Goal: Task Accomplishment & Management: Manage account settings

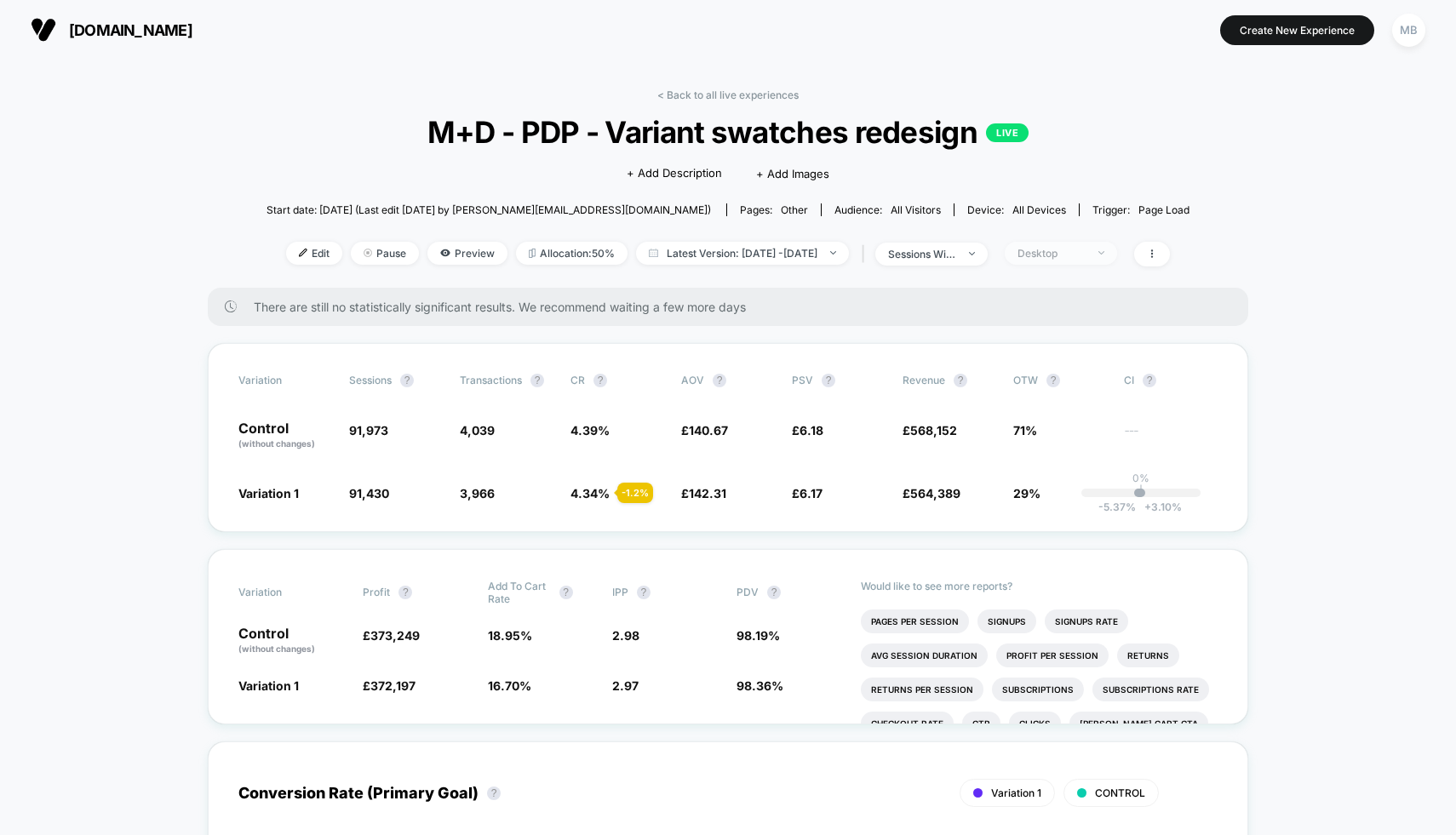
click at [1070, 250] on div "Desktop" at bounding box center [1051, 254] width 69 height 13
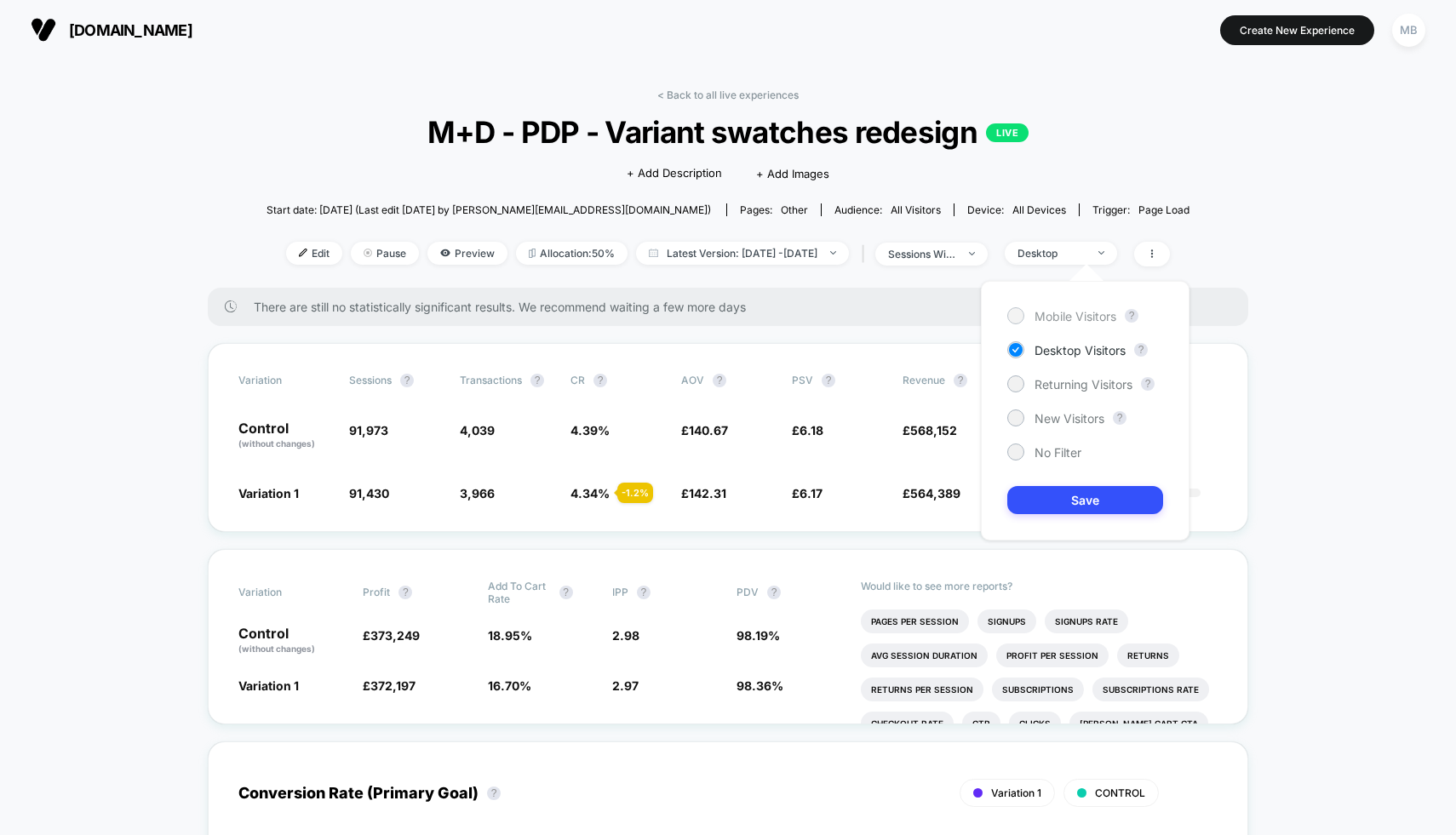
click at [1049, 314] on span "Mobile Visitors" at bounding box center [1075, 316] width 82 height 14
click at [1119, 498] on button "Save" at bounding box center [1085, 501] width 156 height 28
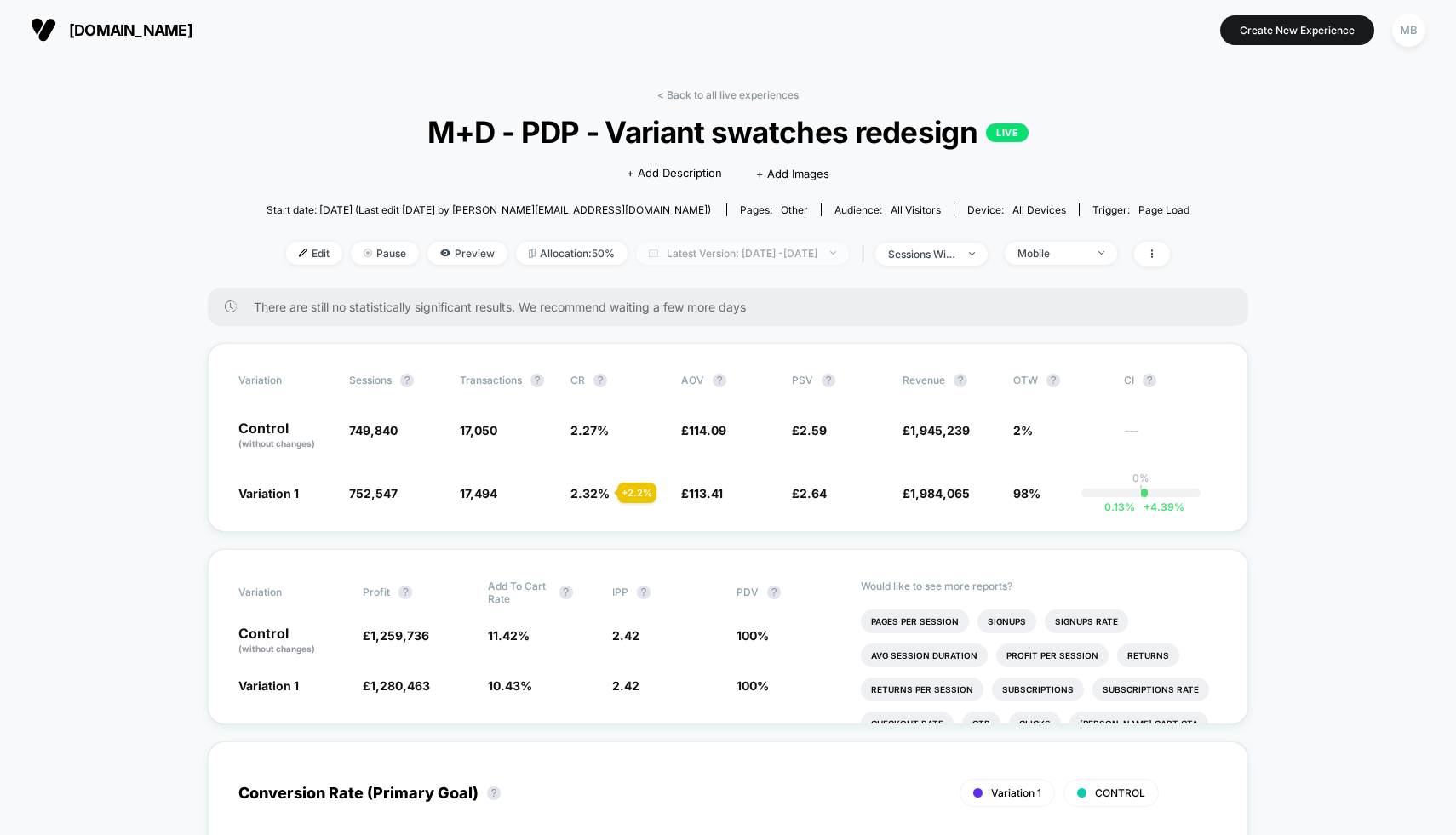
click at [817, 258] on span "Latest Version: [DATE] - [DATE]" at bounding box center [742, 253] width 213 height 23
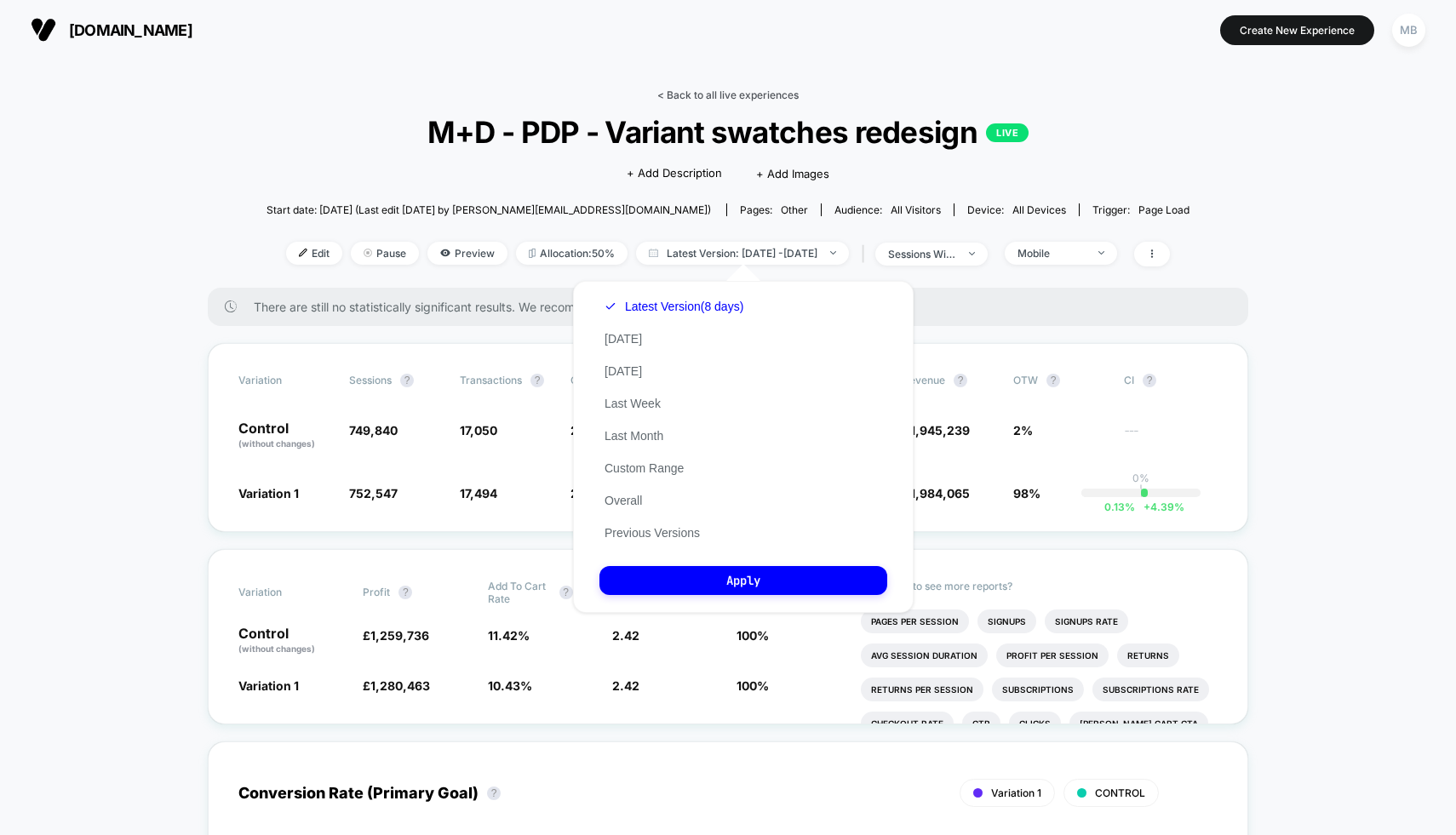
click at [704, 100] on link "< Back to all live experiences" at bounding box center [728, 95] width 141 height 13
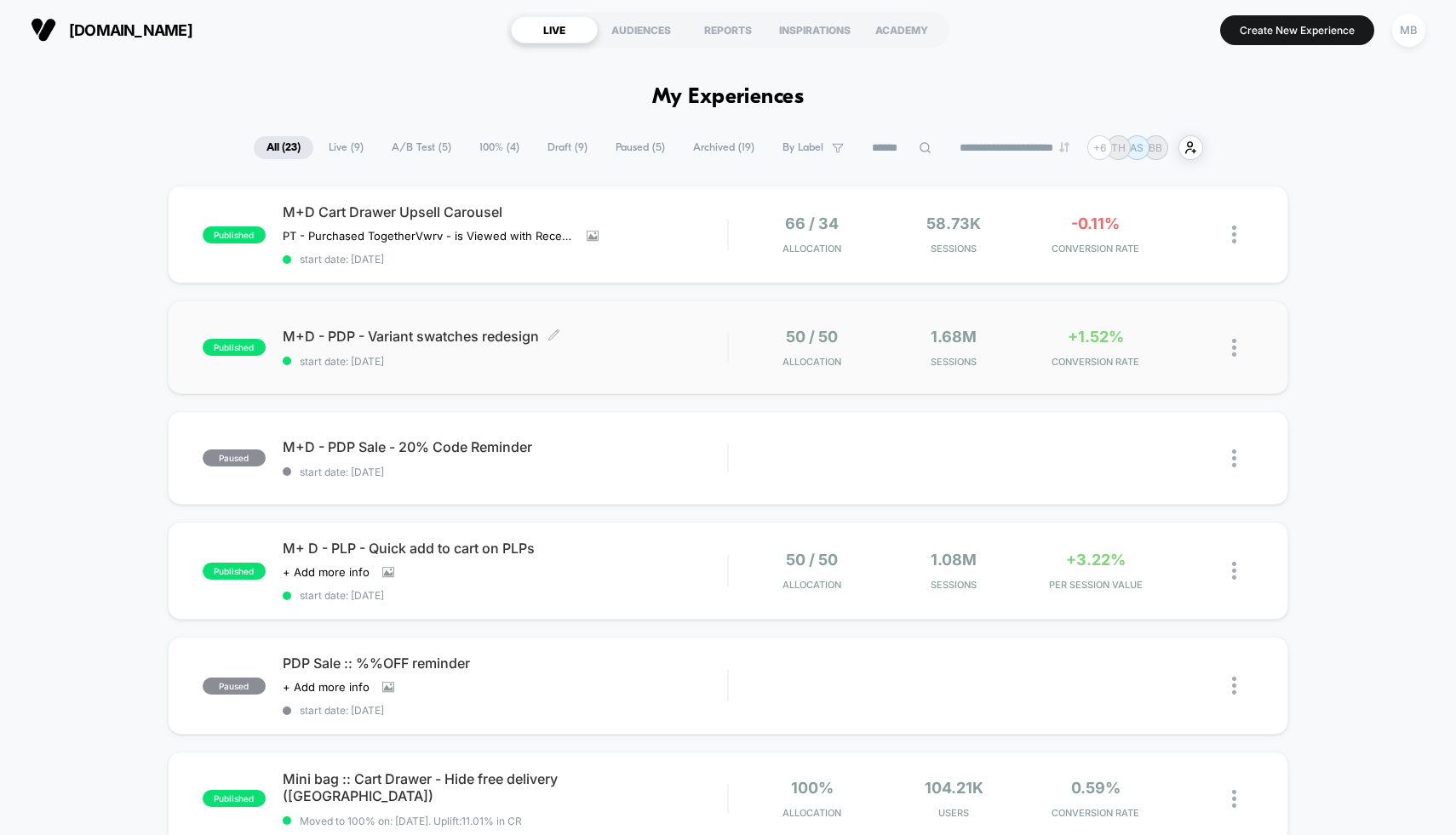
click at [705, 343] on div "M+D - PDP - Variant swatches redesign Click to edit experience details Click to…" at bounding box center [505, 348] width 445 height 40
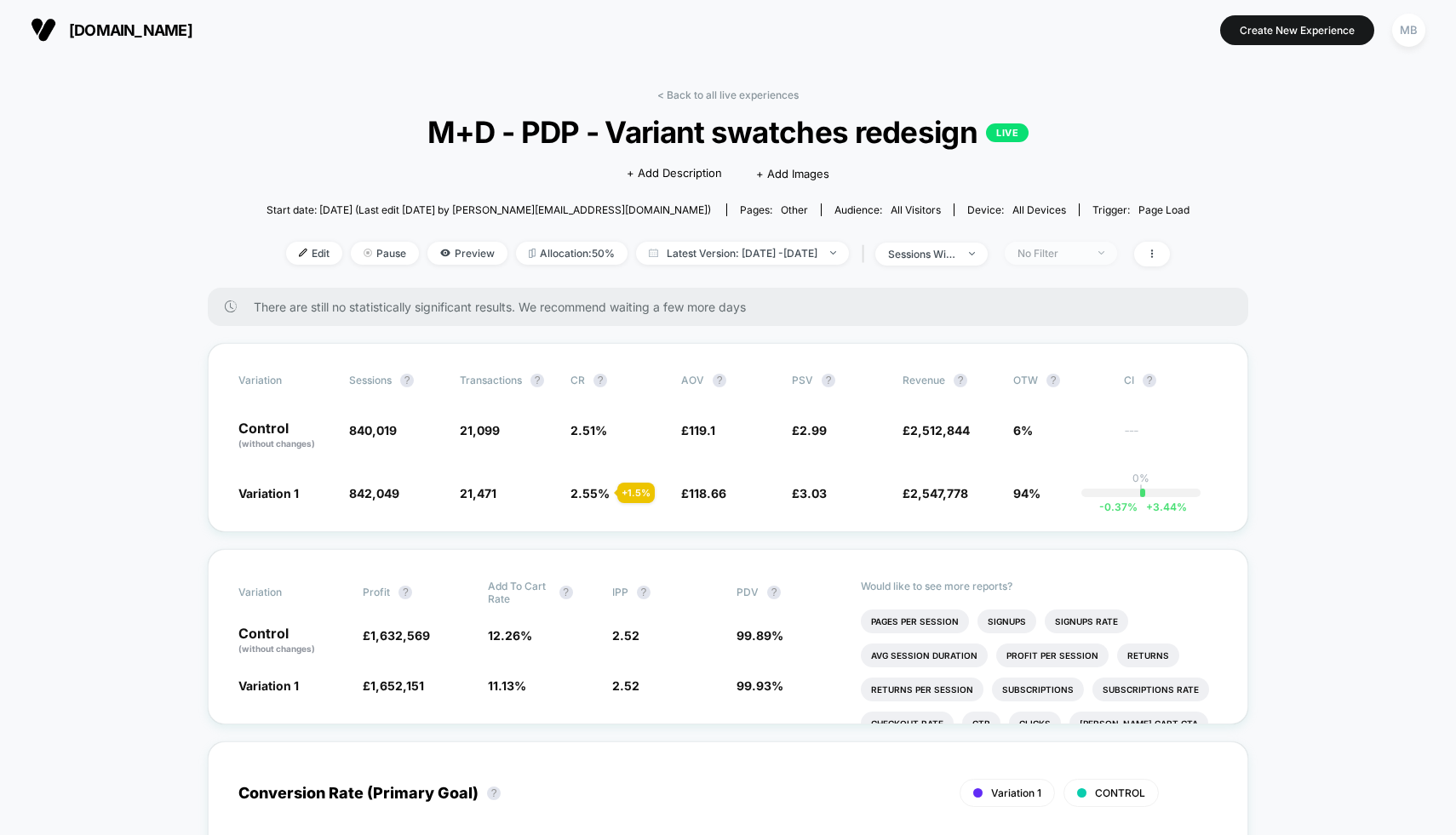
click at [1063, 244] on span "No Filter" at bounding box center [1061, 253] width 113 height 23
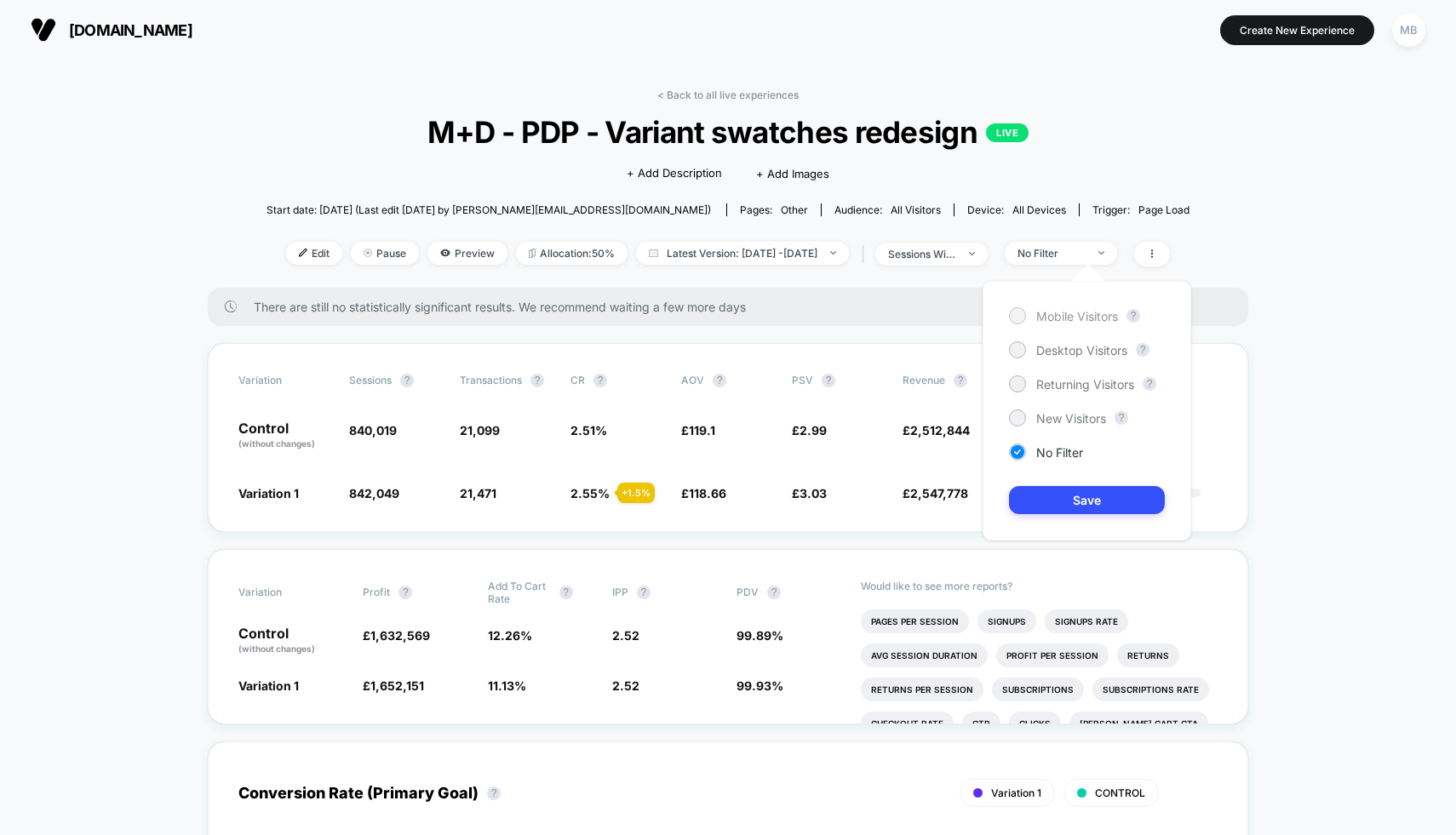
click at [1050, 314] on span "Mobile Visitors" at bounding box center [1077, 316] width 82 height 14
click at [1053, 509] on button "Save" at bounding box center [1087, 501] width 156 height 28
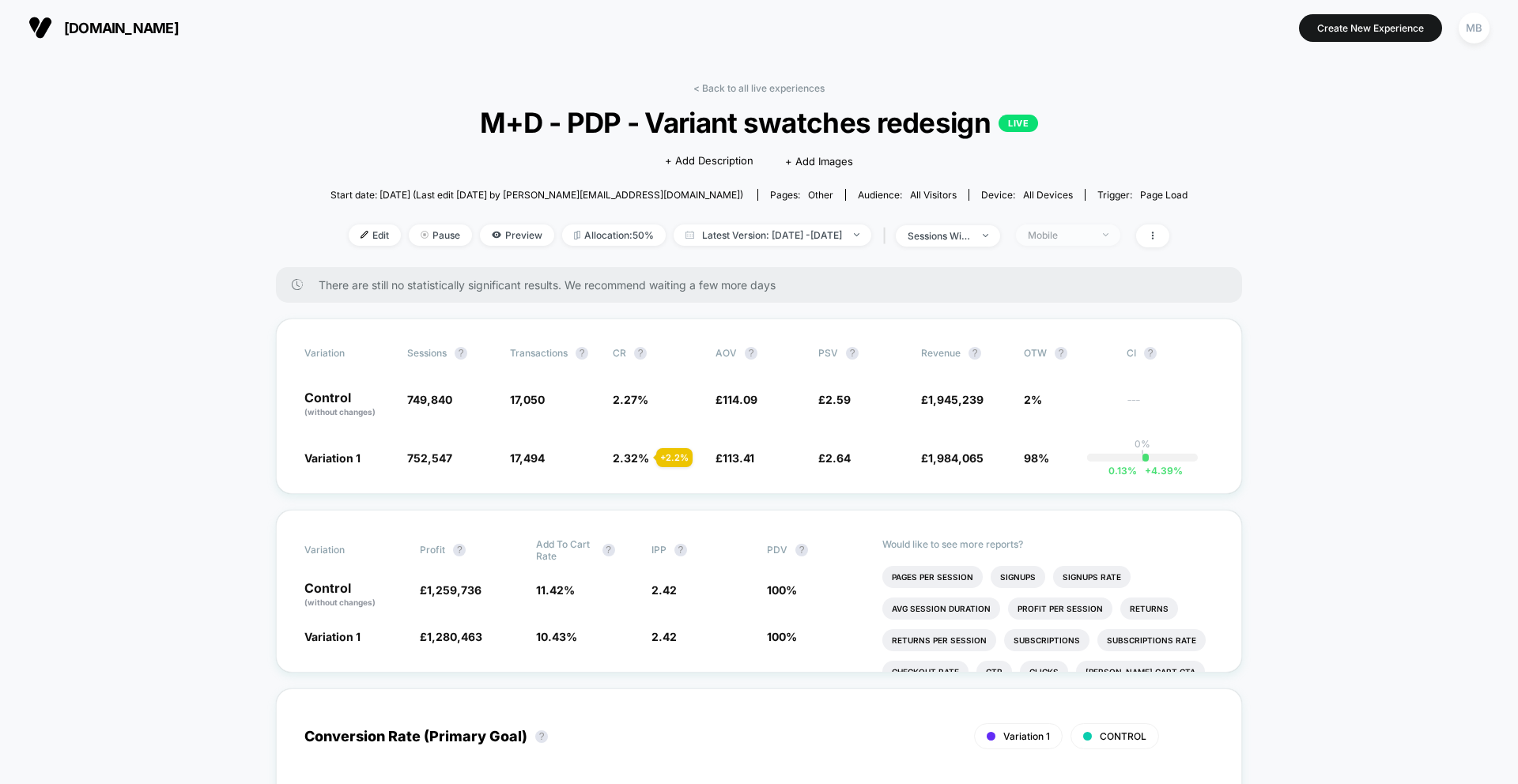
click at [1077, 236] on div "Mobile" at bounding box center [1059, 235] width 64 height 12
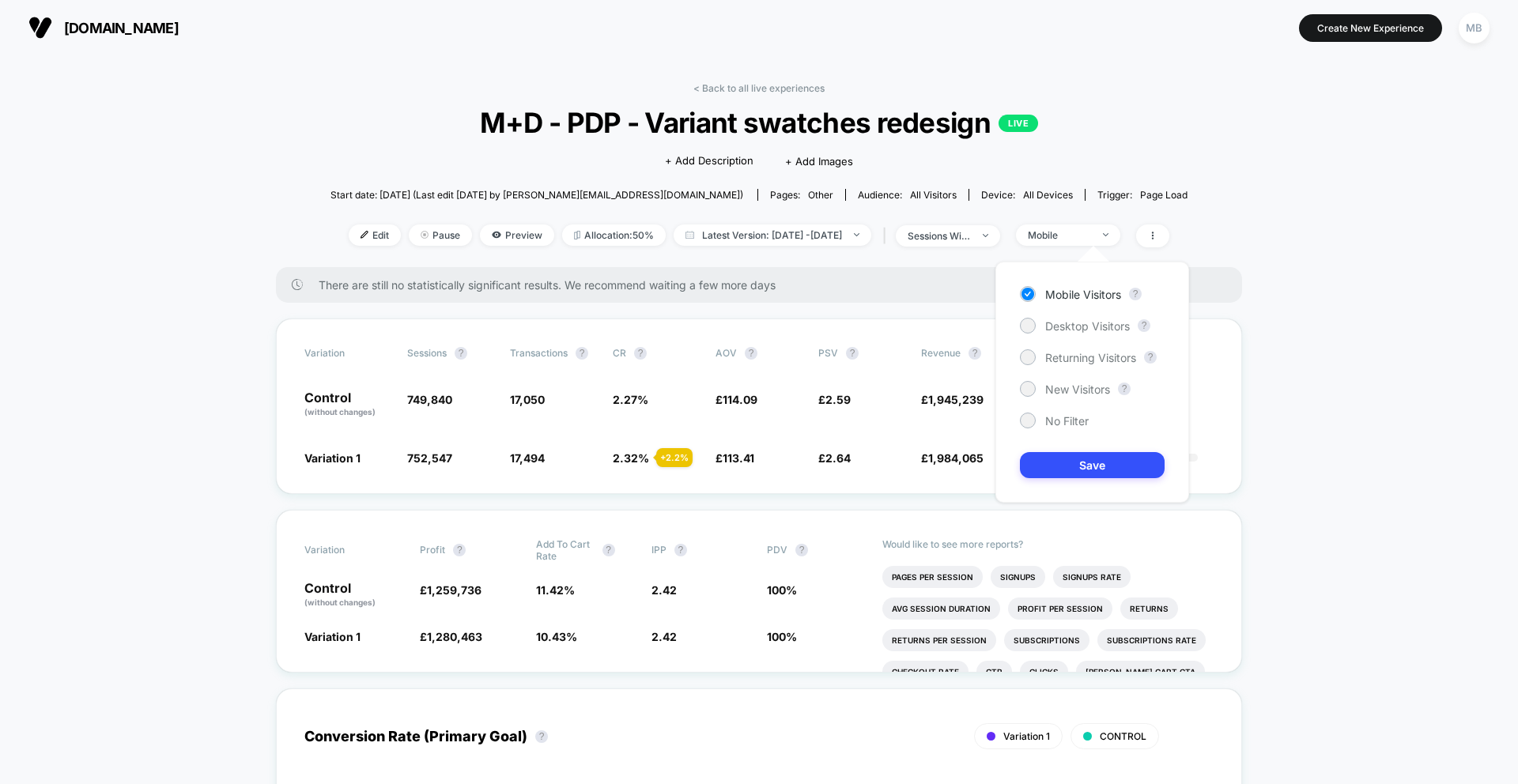
click at [1075, 337] on div "Mobile Visitors ? Desktop Visitors ? Returning Visitors ? New Visitors ? No Fil…" at bounding box center [1092, 382] width 194 height 241
click at [1086, 327] on span "Desktop Visitors" at bounding box center [1087, 325] width 85 height 13
click at [1113, 472] on button "Save" at bounding box center [1092, 465] width 145 height 26
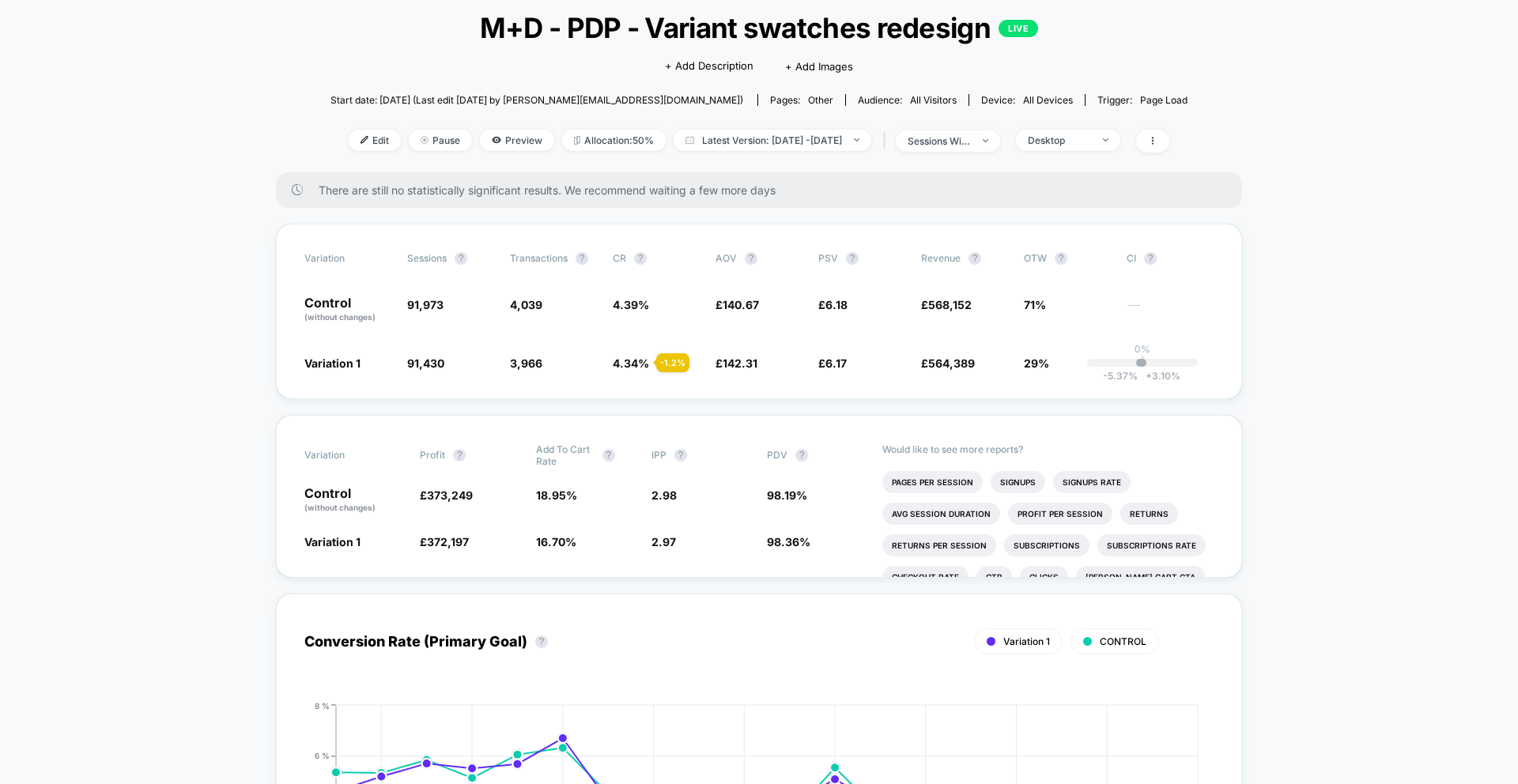
scroll to position [96, 0]
click at [1091, 145] on div "Desktop" at bounding box center [1059, 140] width 64 height 12
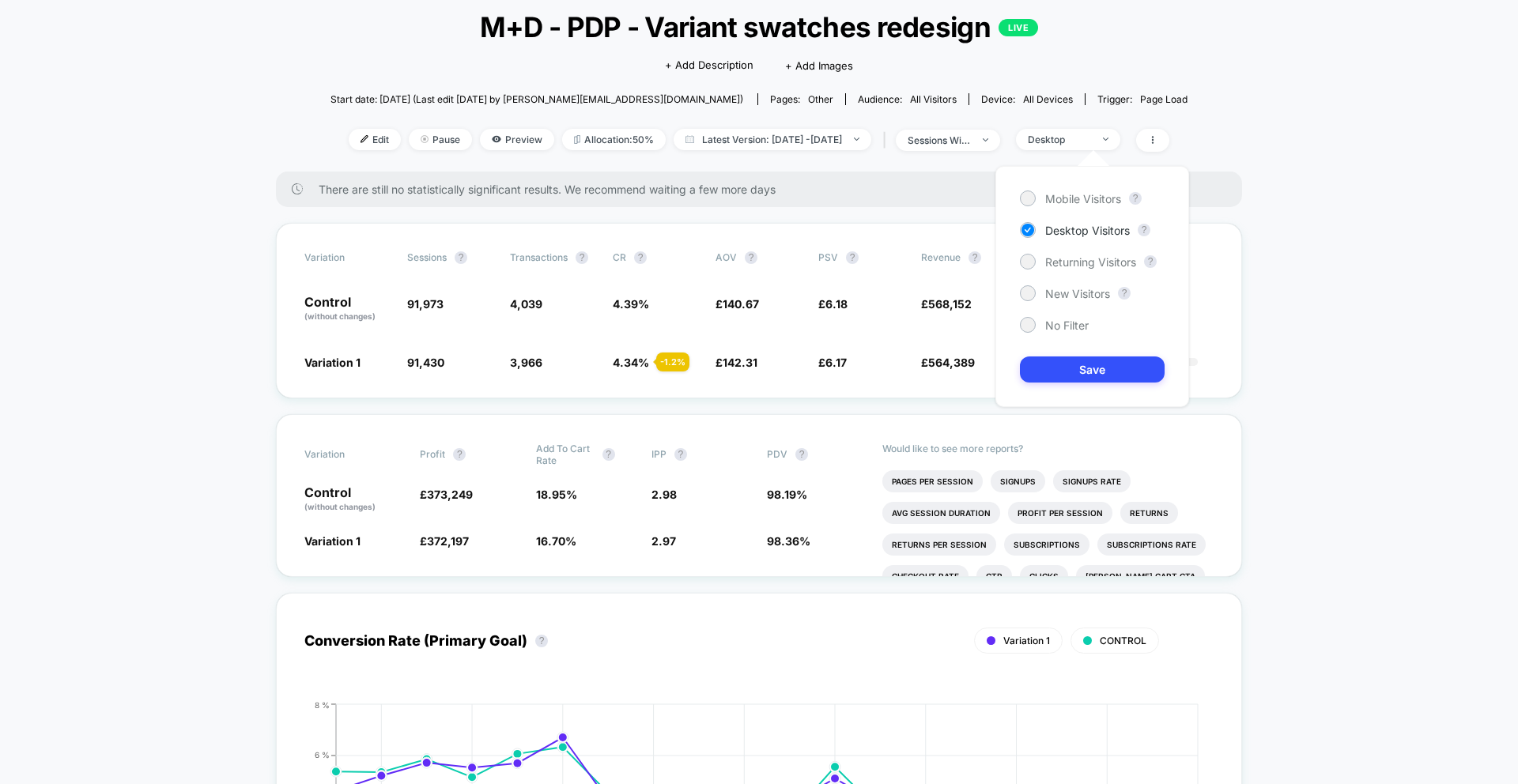
click at [1094, 210] on div "Mobile Visitors ? Desktop Visitors ? Returning Visitors ? New Visitors ? No Fil…" at bounding box center [1092, 286] width 194 height 241
click at [1102, 194] on span "Mobile Visitors" at bounding box center [1083, 198] width 76 height 13
click at [1088, 367] on button "Save" at bounding box center [1092, 370] width 145 height 26
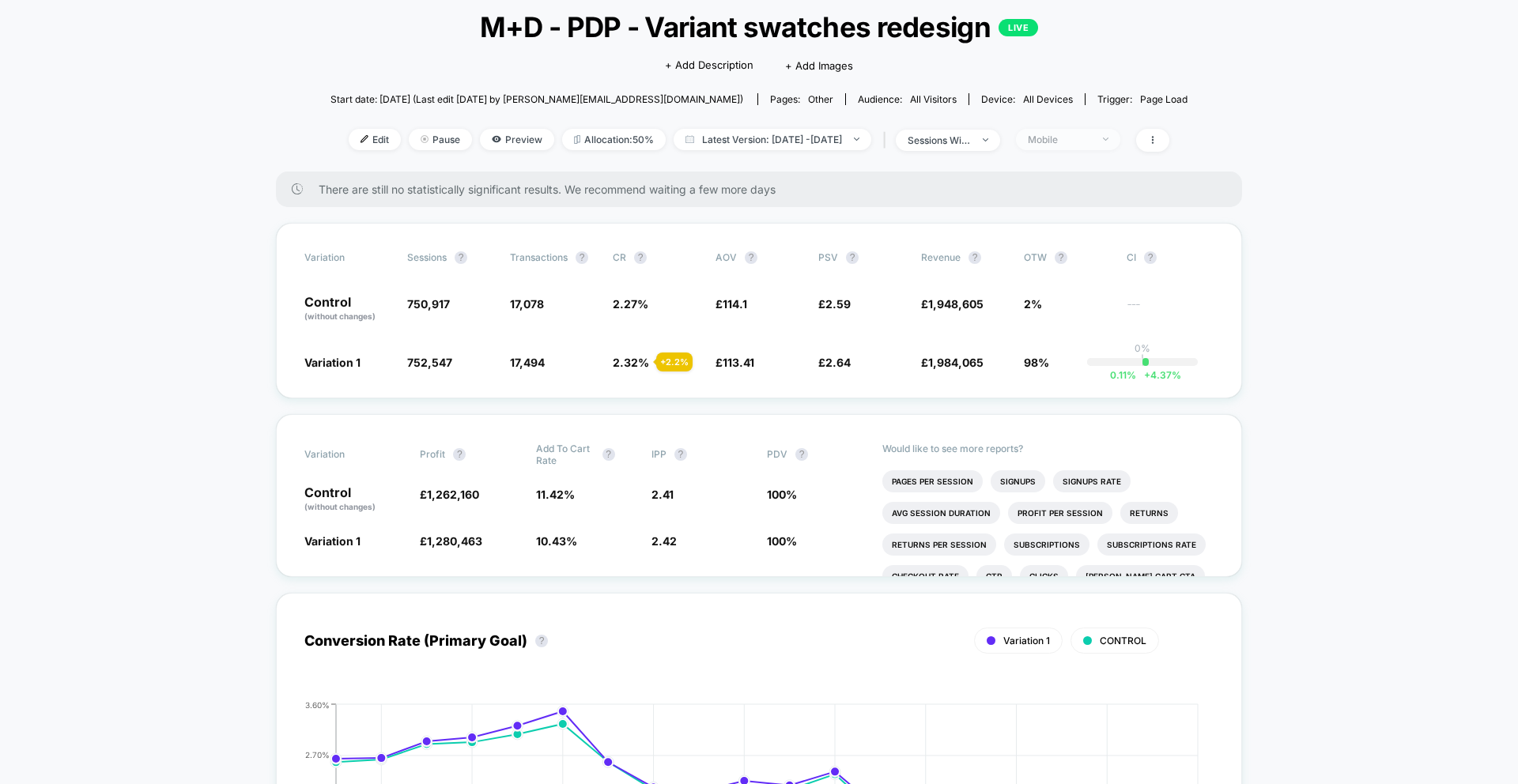
click at [1068, 147] on span "Mobile" at bounding box center [1069, 140] width 105 height 21
click at [1085, 229] on span "Desktop Visitors" at bounding box center [1087, 229] width 85 height 13
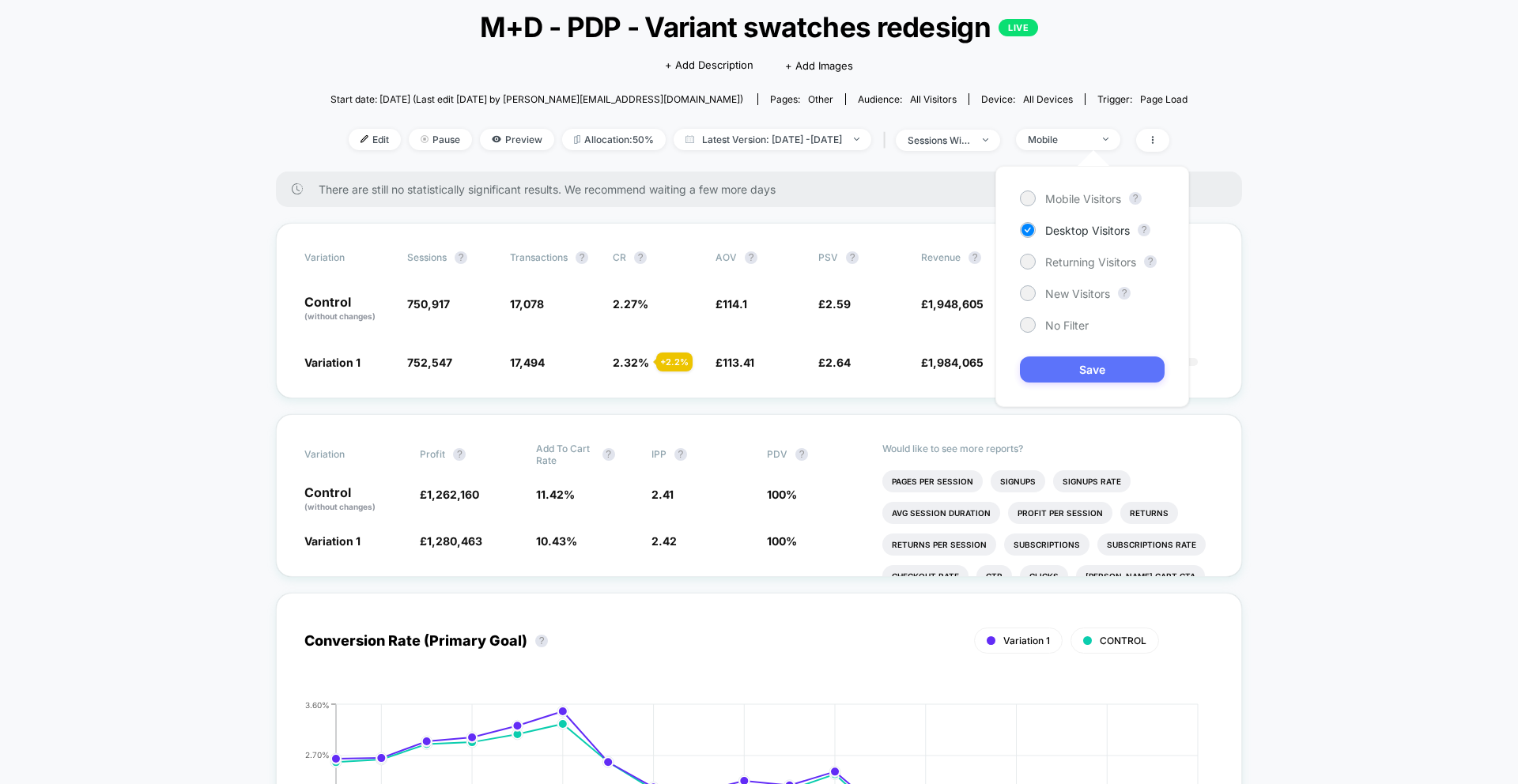
click at [1062, 367] on button "Save" at bounding box center [1092, 370] width 145 height 26
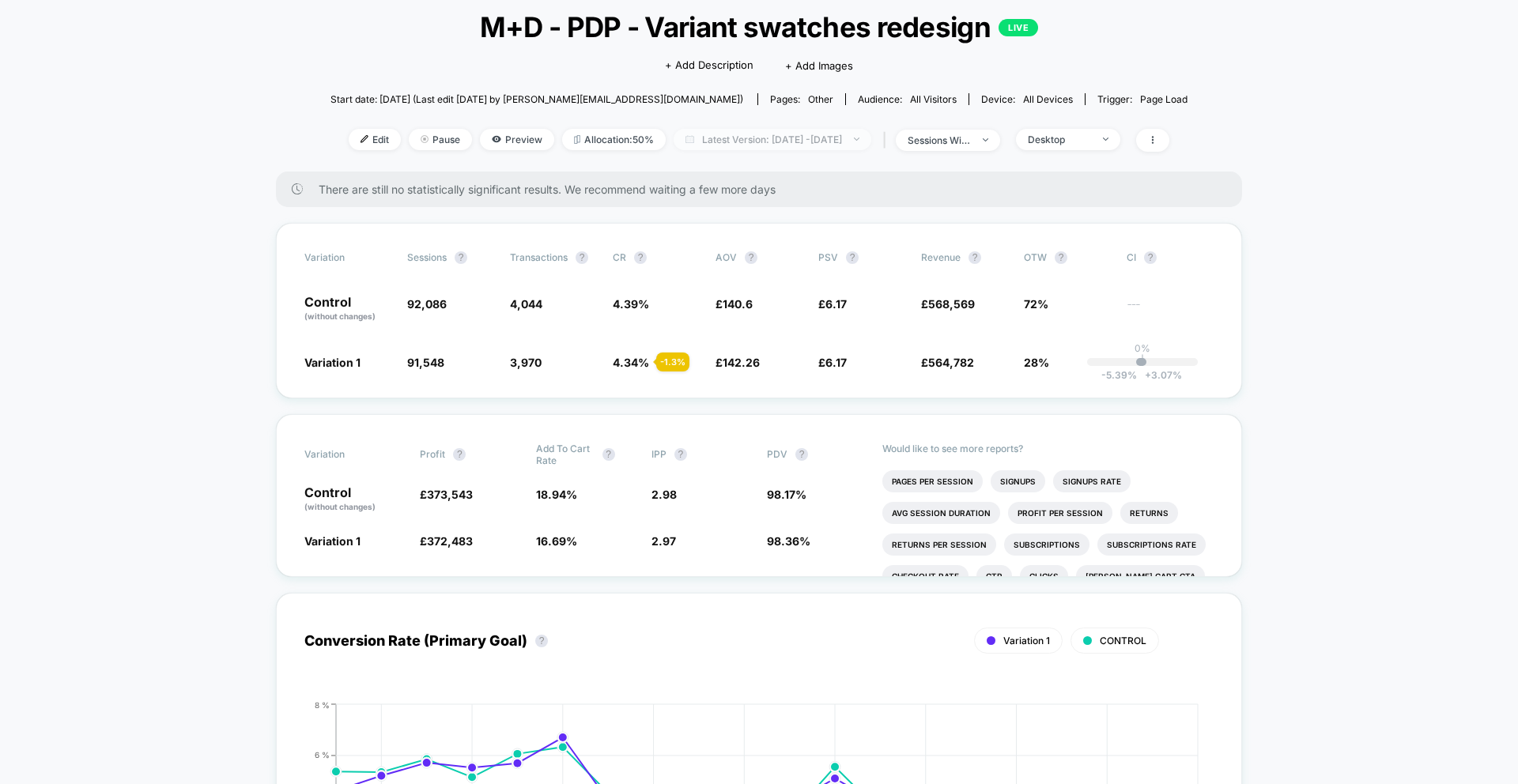
click at [785, 140] on span "Latest Version: [DATE] - [DATE]" at bounding box center [772, 140] width 198 height 21
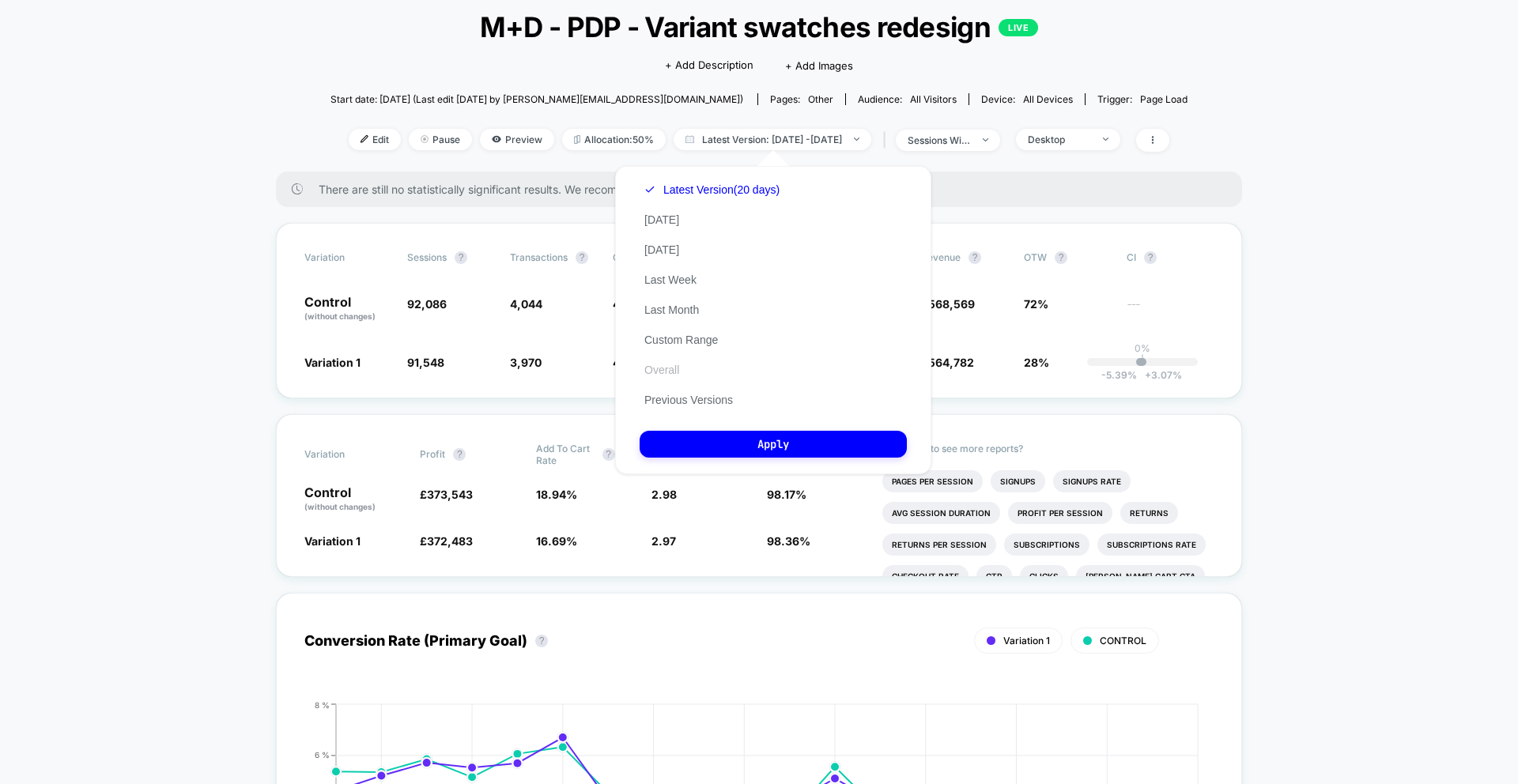
click at [664, 371] on button "Overall" at bounding box center [661, 370] width 44 height 14
click at [708, 446] on button "Apply" at bounding box center [773, 444] width 267 height 27
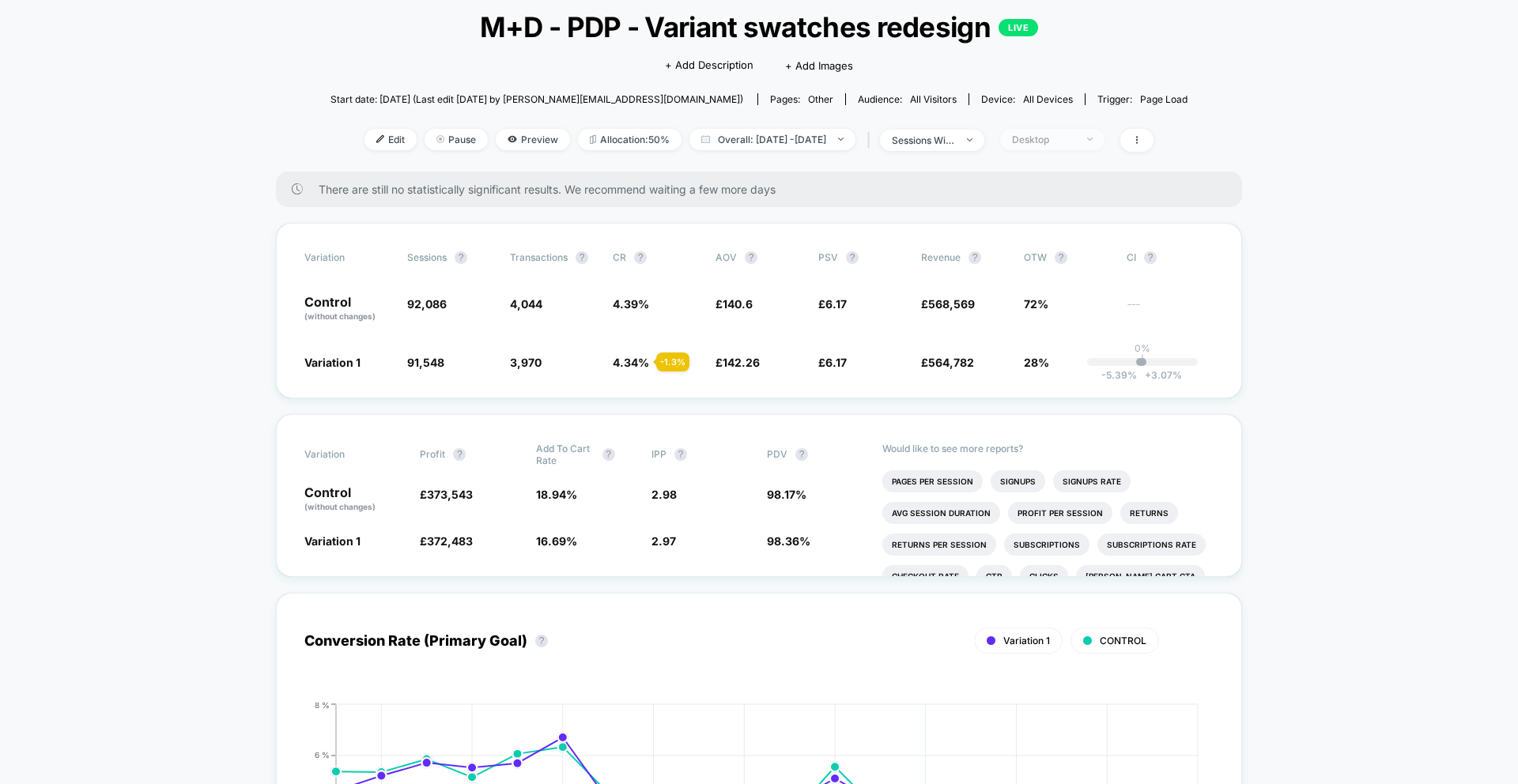
click at [1076, 140] on div "Desktop" at bounding box center [1043, 140] width 64 height 12
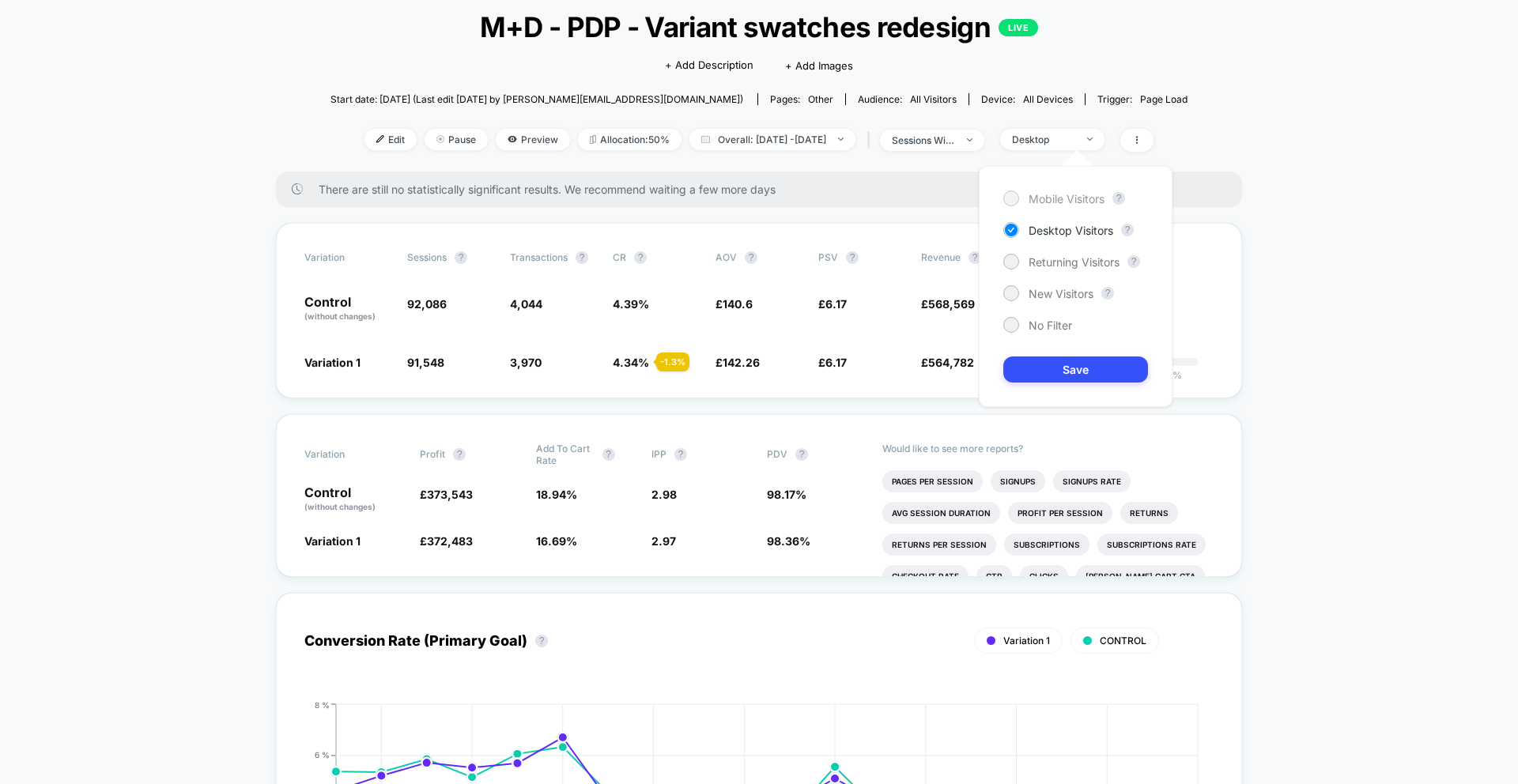
click at [1069, 196] on span "Mobile Visitors" at bounding box center [1066, 198] width 76 height 13
click at [1043, 377] on button "Save" at bounding box center [1076, 370] width 145 height 26
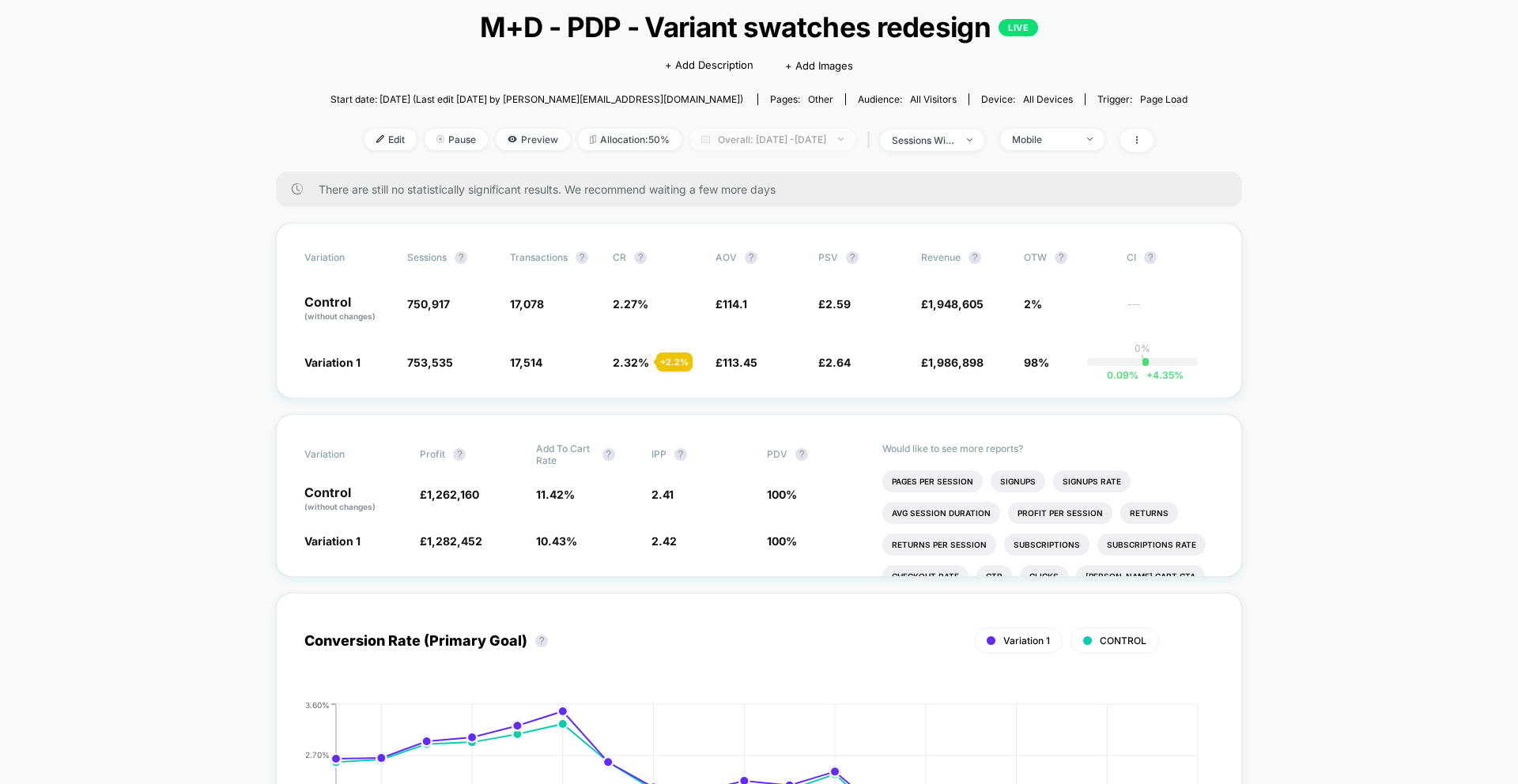
click at [822, 141] on span "Overall: [DATE] - [DATE]" at bounding box center [772, 140] width 166 height 21
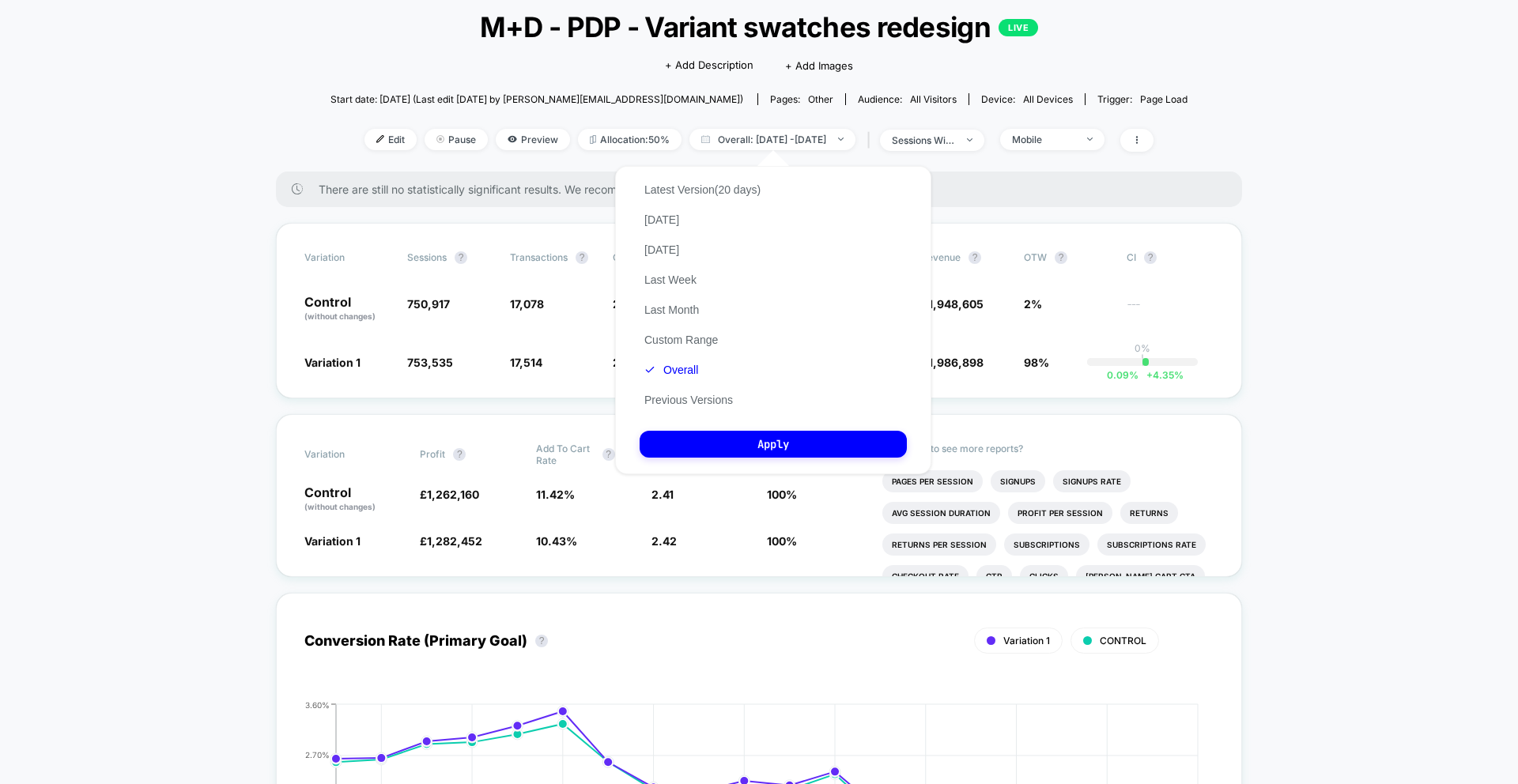
click at [705, 407] on div "Latest Version (20 days) [DATE] [DATE] Last Week Last Month Custom Range Overal…" at bounding box center [702, 295] width 126 height 241
click at [719, 396] on button "Previous Versions" at bounding box center [688, 399] width 98 height 14
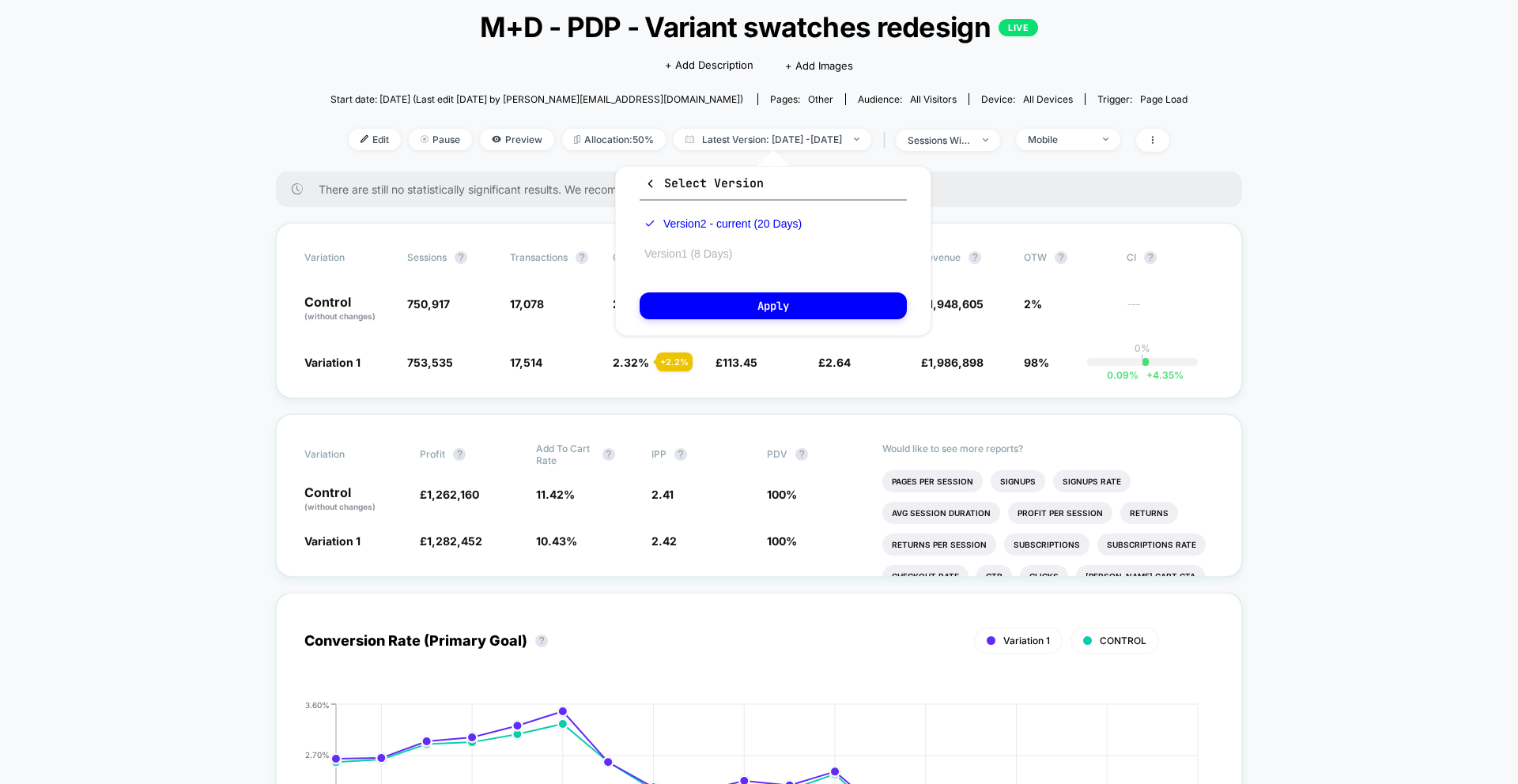
click at [726, 250] on button "Version 1 (8 Days)" at bounding box center [687, 254] width 97 height 14
click at [765, 309] on button "Apply" at bounding box center [773, 305] width 267 height 27
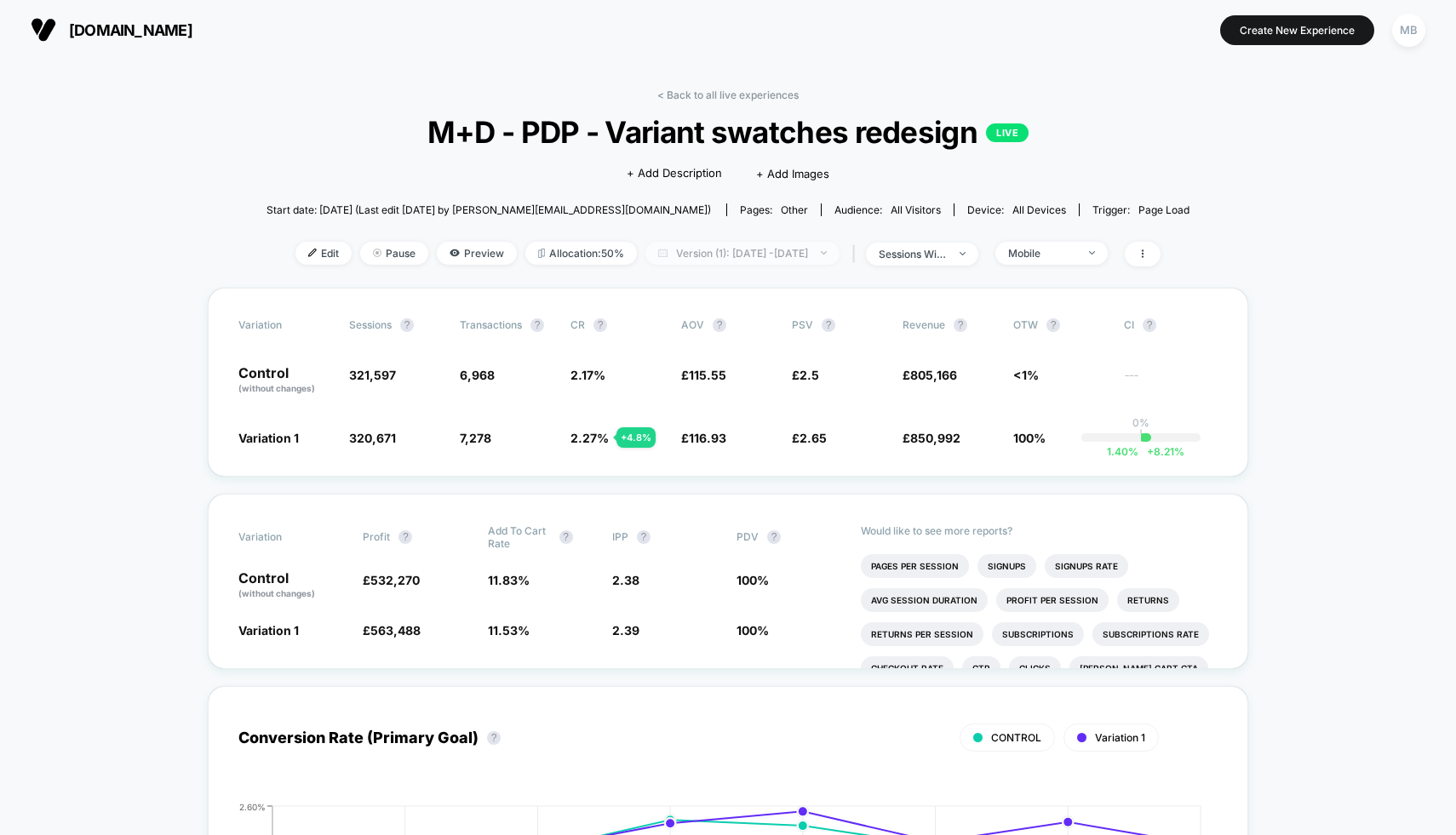
click at [802, 248] on span "Version (1): [DATE] - [DATE]" at bounding box center [742, 253] width 194 height 23
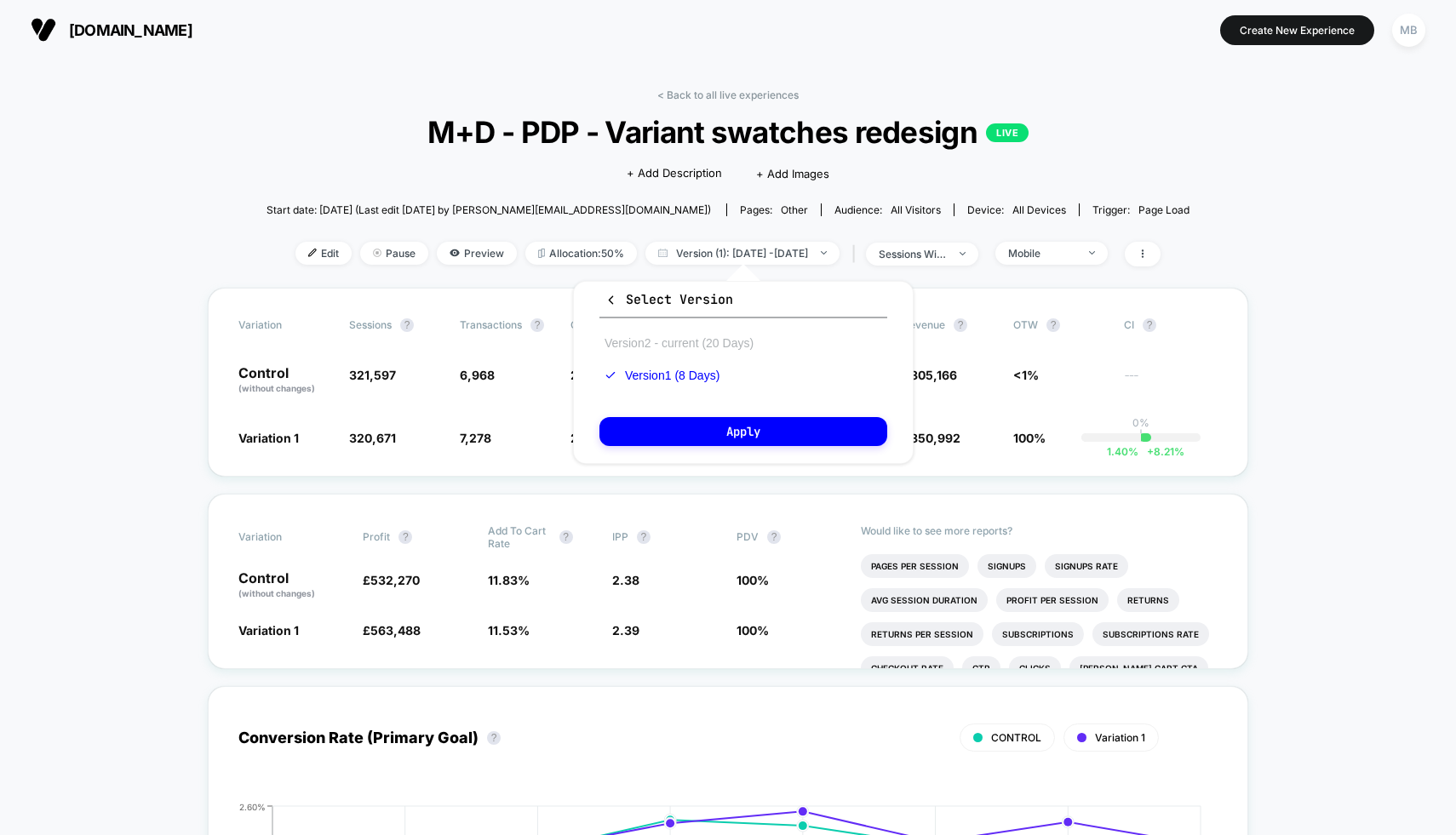
click at [728, 340] on button "Version 2 - current (20 Days)" at bounding box center [678, 343] width 159 height 15
click at [736, 429] on button "Apply" at bounding box center [743, 431] width 287 height 29
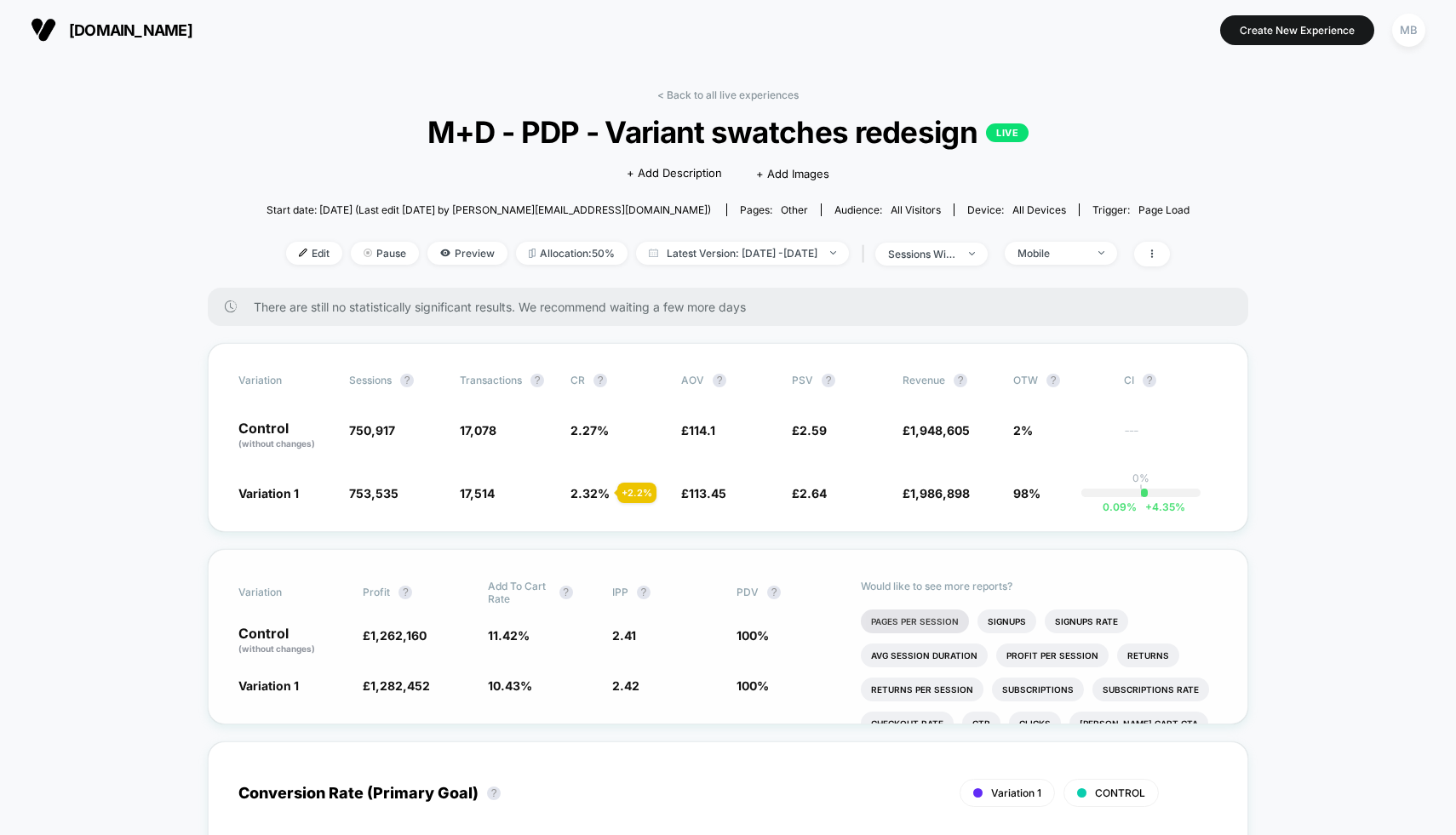
click at [905, 620] on li "Pages Per Session" at bounding box center [914, 621] width 108 height 23
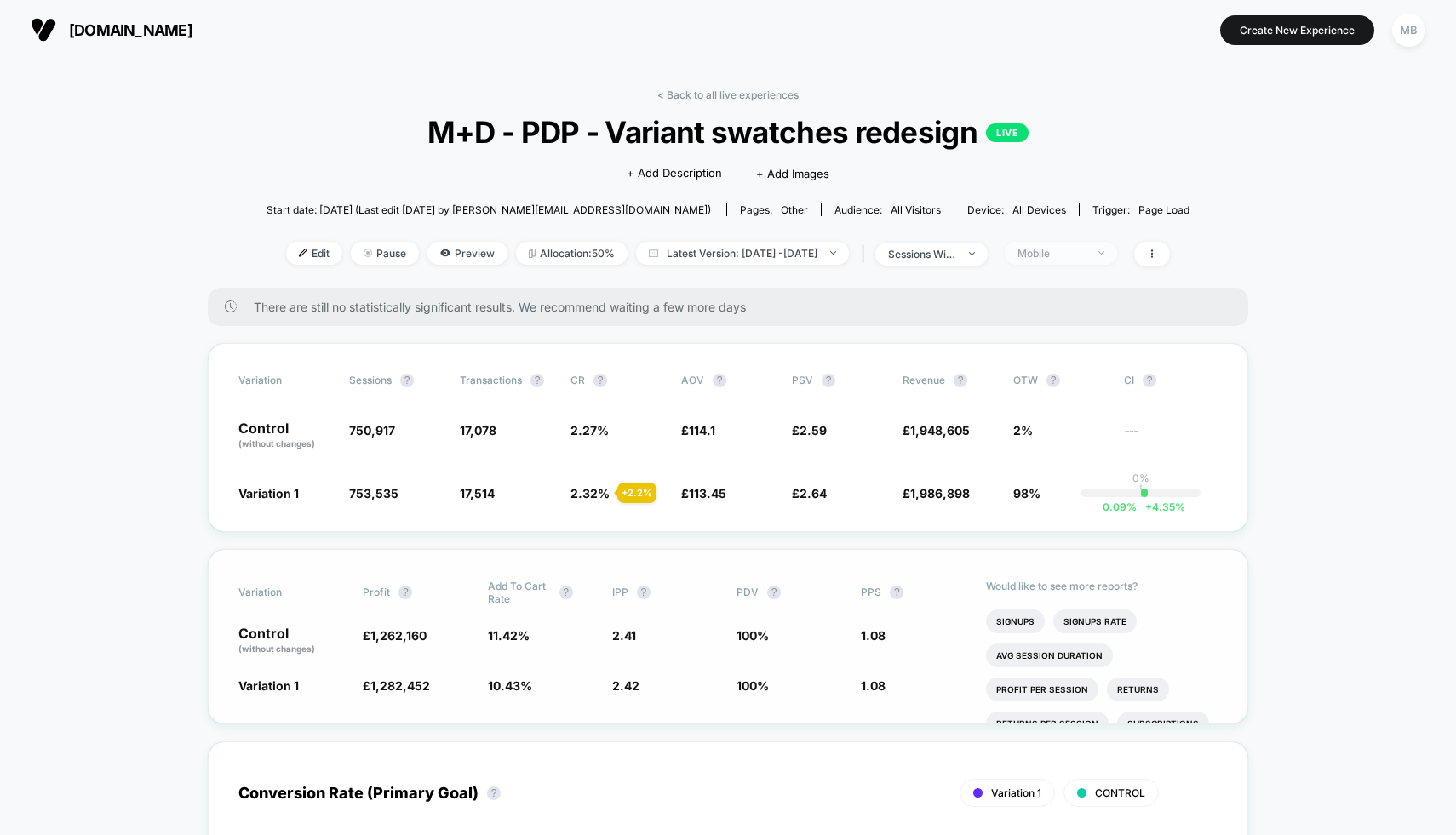
click at [1069, 259] on span "Mobile" at bounding box center [1061, 253] width 113 height 23
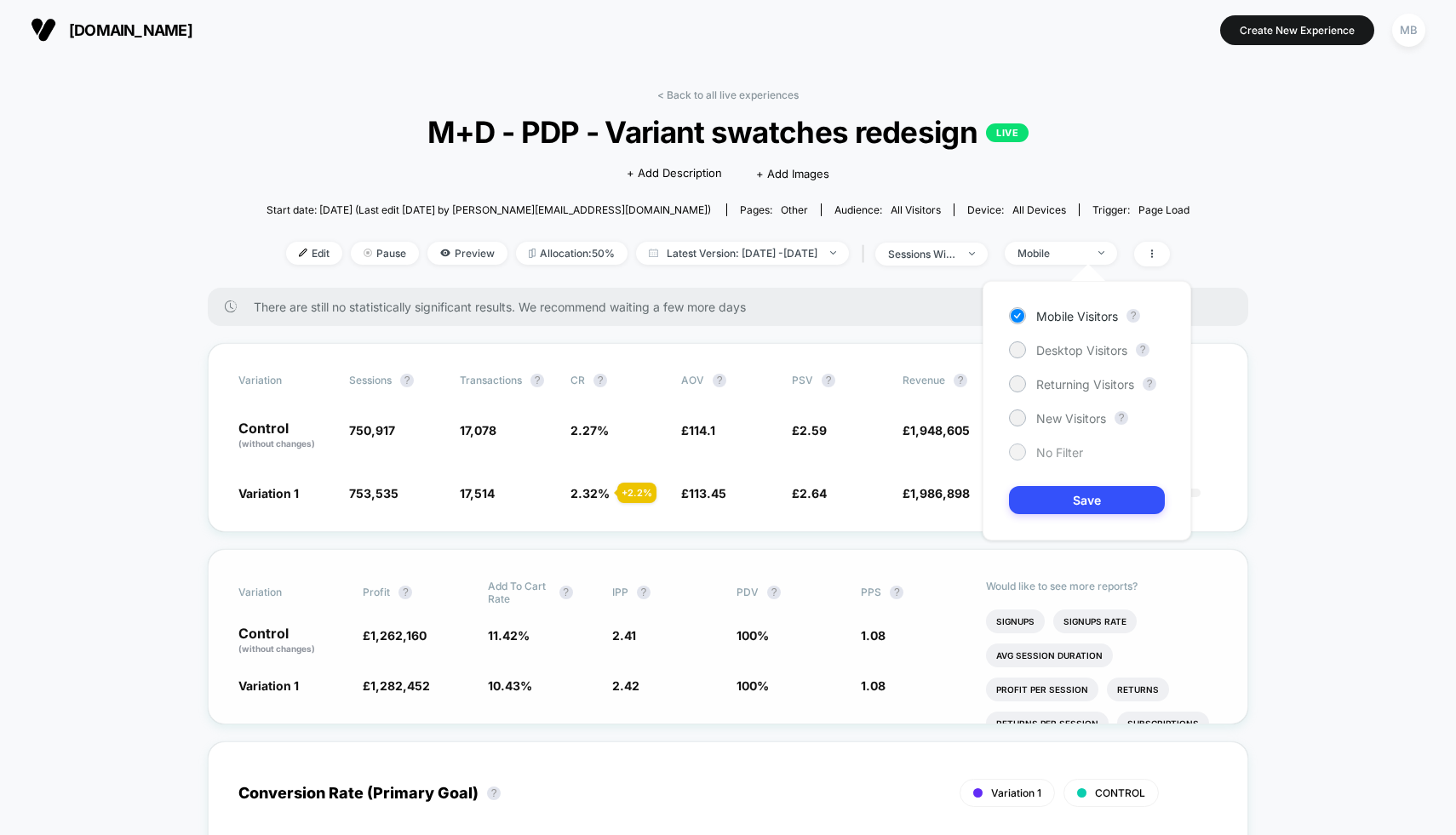
click at [1041, 447] on span "No Filter" at bounding box center [1060, 452] width 47 height 14
click at [1048, 523] on div "Mobile Visitors ? Desktop Visitors ? Returning Visitors ? New Visitors ? No Fil…" at bounding box center [1087, 410] width 209 height 259
click at [1060, 504] on button "Save" at bounding box center [1087, 501] width 156 height 28
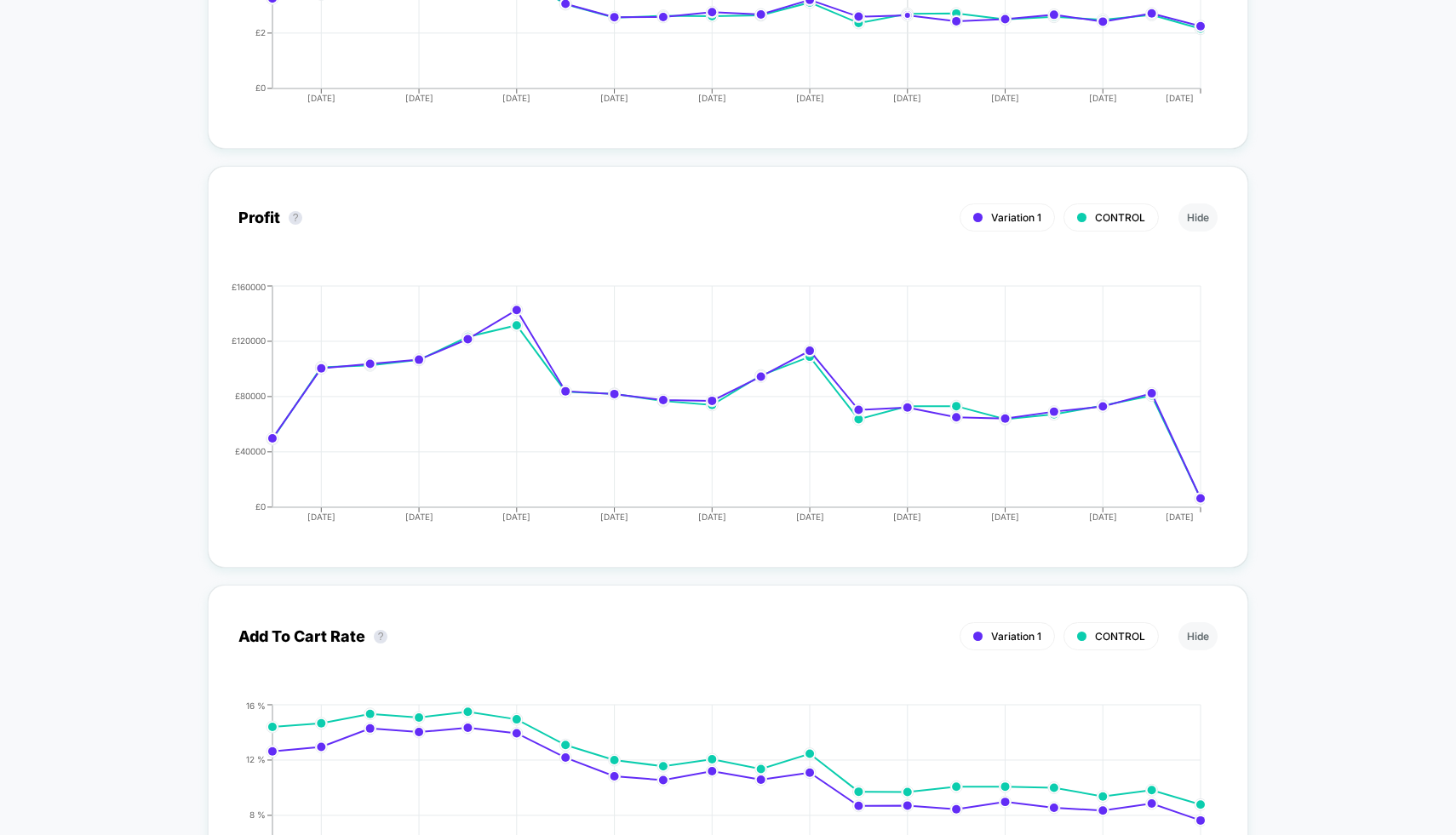
scroll to position [1907, 0]
